Goal: Transaction & Acquisition: Purchase product/service

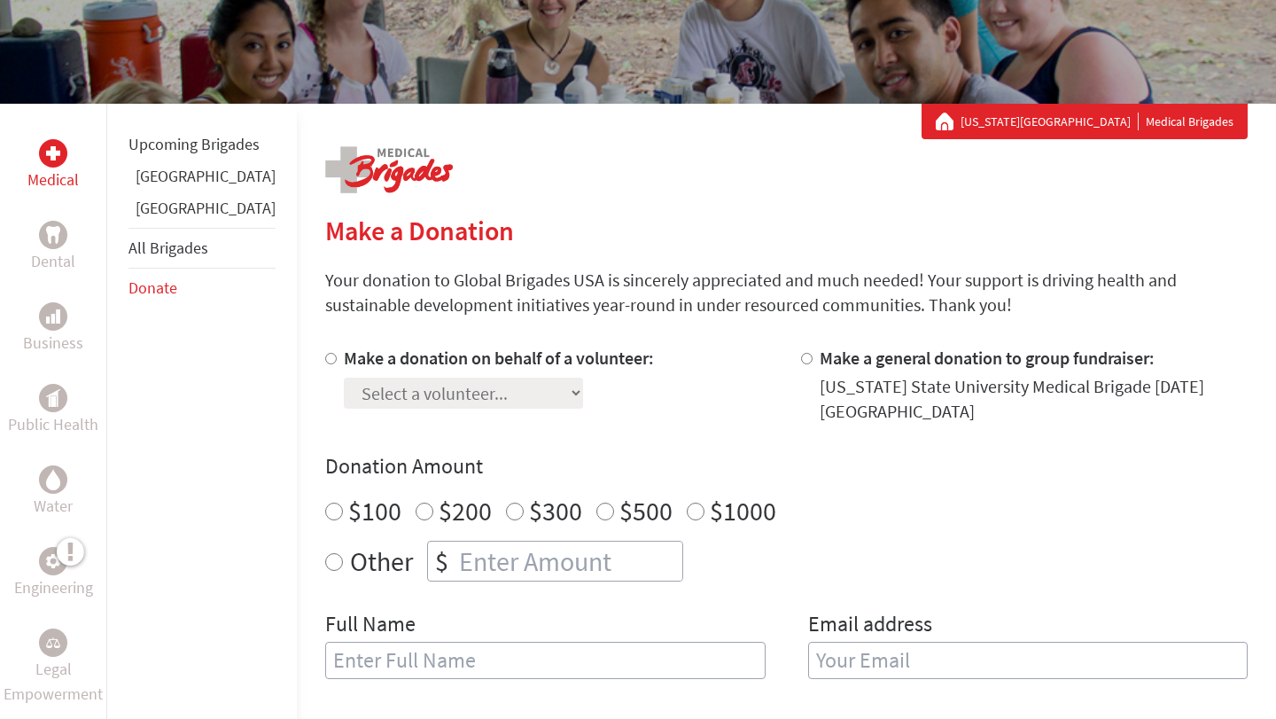
scroll to position [228, 0]
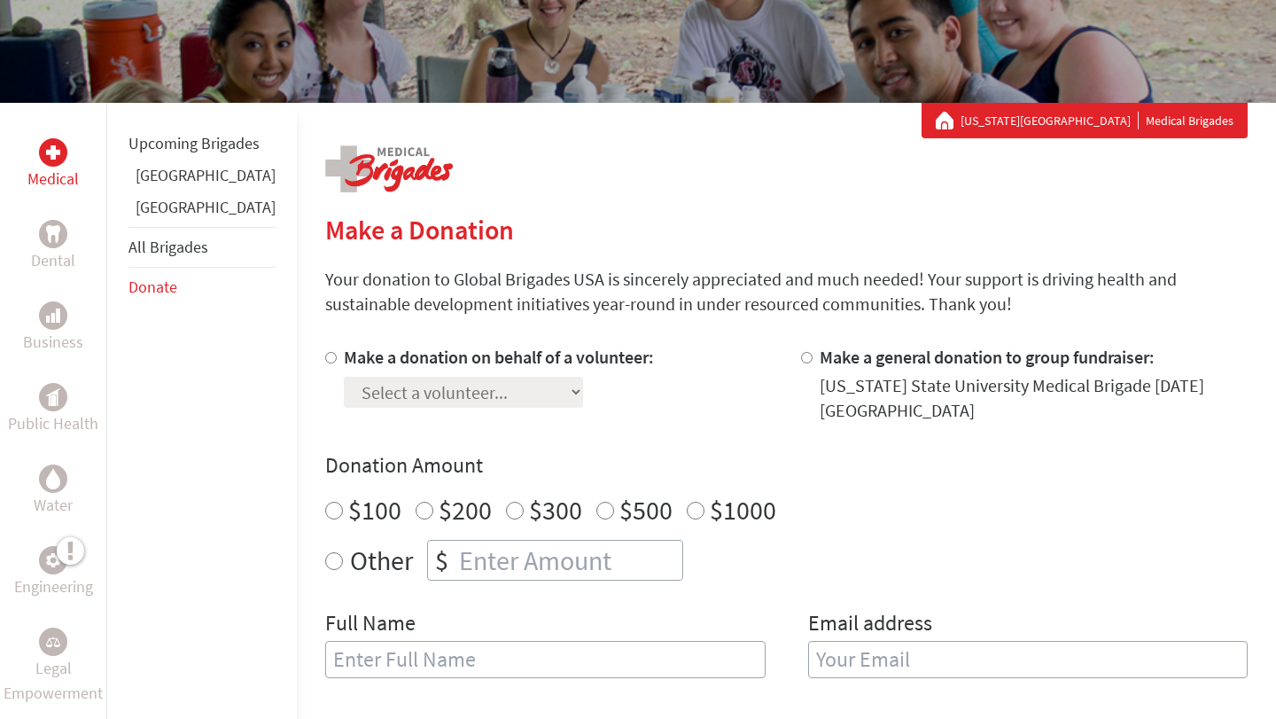
click at [325, 357] on input "Make a donation on behalf of a volunteer:" at bounding box center [331, 358] width 12 height 12
radio input "true"
click at [344, 377] on select "Select a volunteer... Abygael Crimm Adrian DeLeon Adysen Baker Alison LaTorre A…" at bounding box center [463, 392] width 239 height 31
select select "2D1751EA-A24A-11F0-9E6E-42010A400005"
click at [463, 344] on section "Make a Donation Your donation to Global Brigades USA is sincerely appreciated a…" at bounding box center [786, 670] width 922 height 913
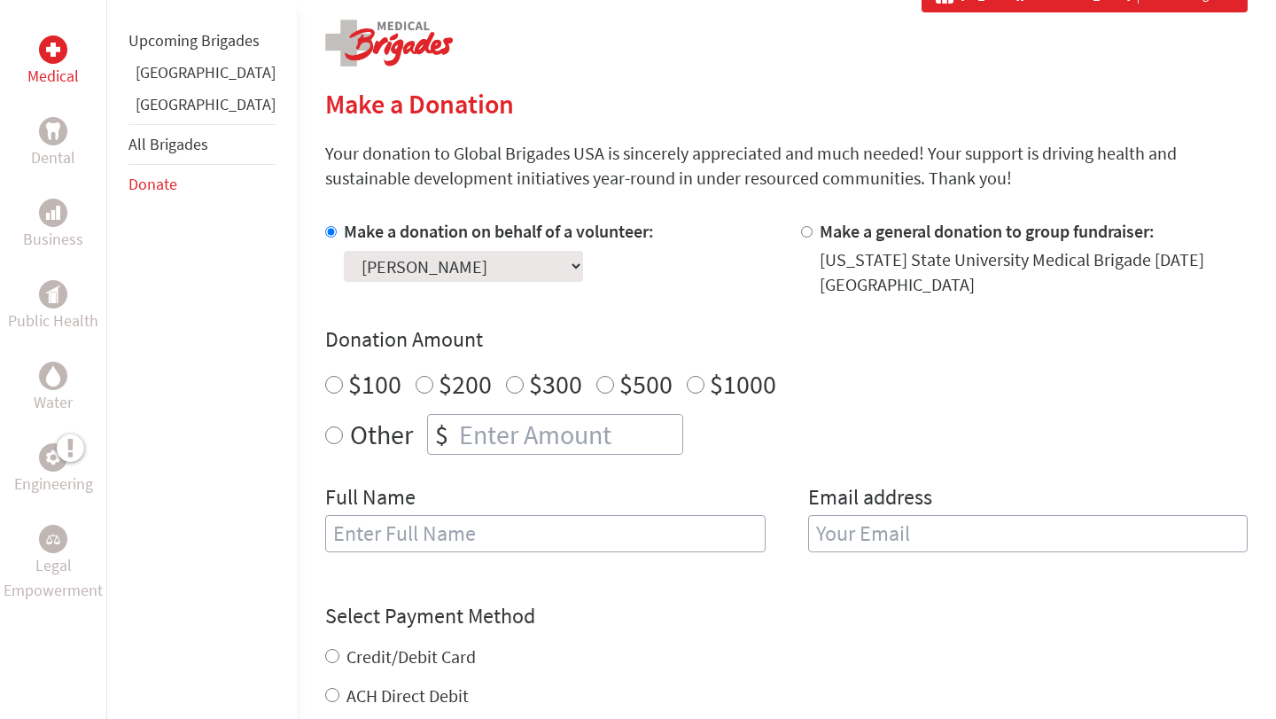
scroll to position [608, 0]
